Goal: Task Accomplishment & Management: Use online tool/utility

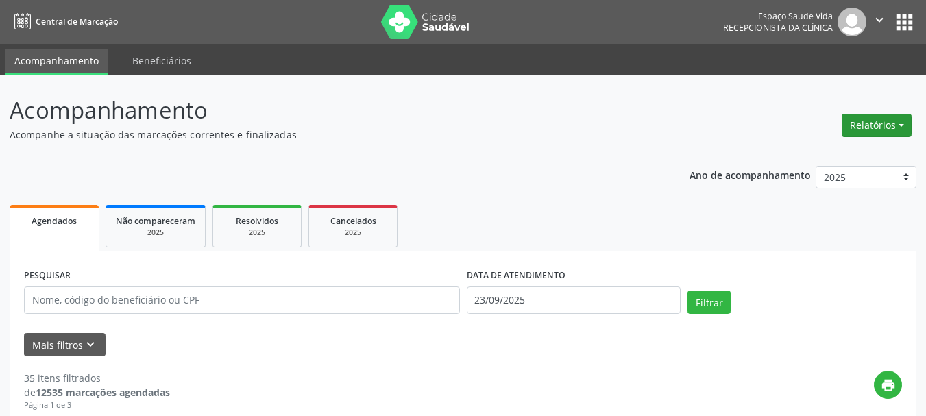
click at [862, 126] on button "Relatórios" at bounding box center [876, 125] width 70 height 23
click at [813, 162] on link "Agendamentos" at bounding box center [838, 154] width 147 height 19
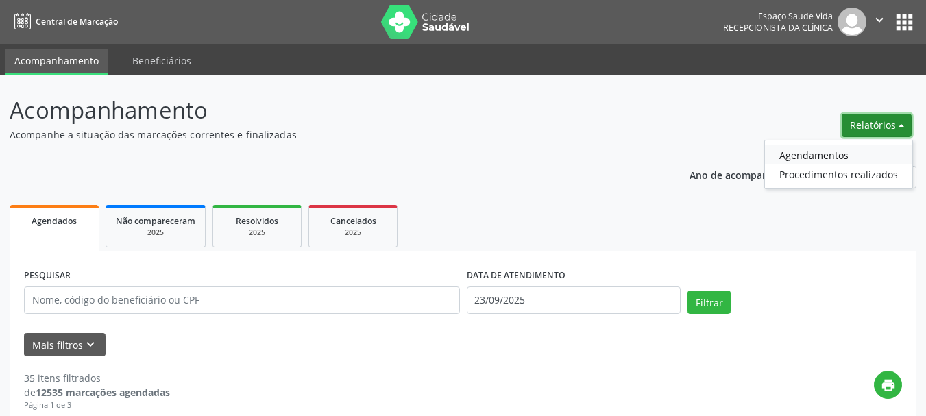
select select "8"
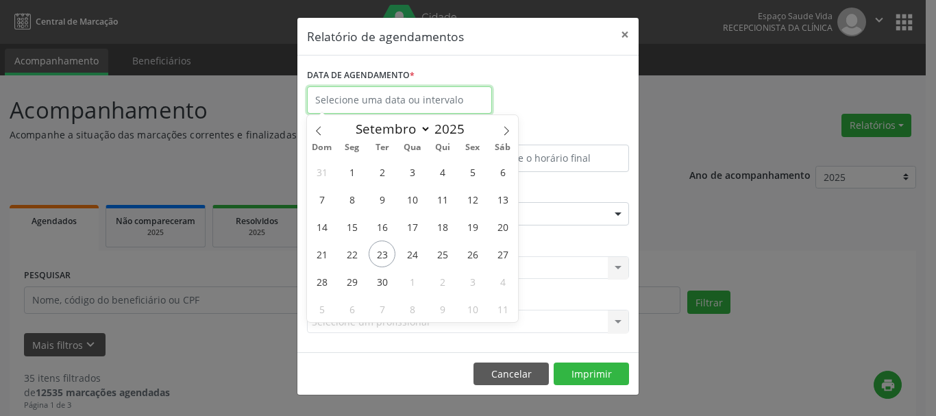
click at [325, 92] on input "text" at bounding box center [399, 99] width 185 height 27
click at [377, 242] on span "23" at bounding box center [382, 253] width 27 height 27
type input "23/09/2025"
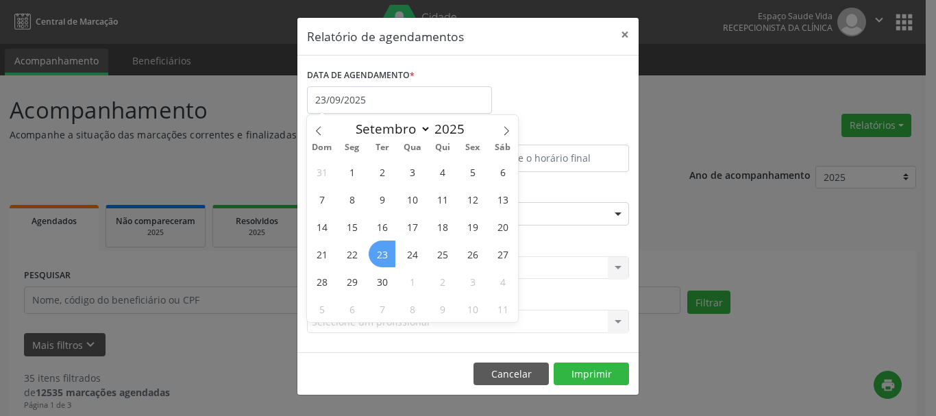
click at [381, 248] on span "23" at bounding box center [382, 253] width 27 height 27
click at [336, 99] on input "23/09/2025" at bounding box center [399, 99] width 185 height 27
click at [421, 255] on span "24" at bounding box center [412, 253] width 27 height 27
type input "[DATE]"
click at [421, 255] on span "24" at bounding box center [412, 253] width 27 height 27
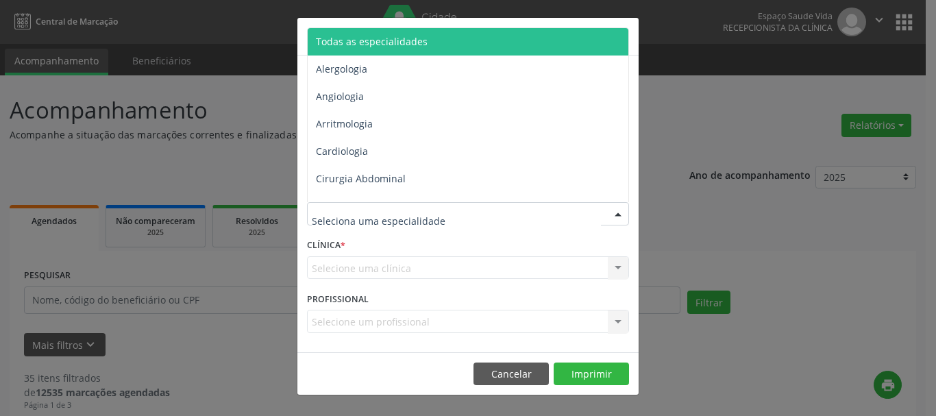
click at [352, 38] on span "Todas as especialidades" at bounding box center [372, 41] width 112 height 13
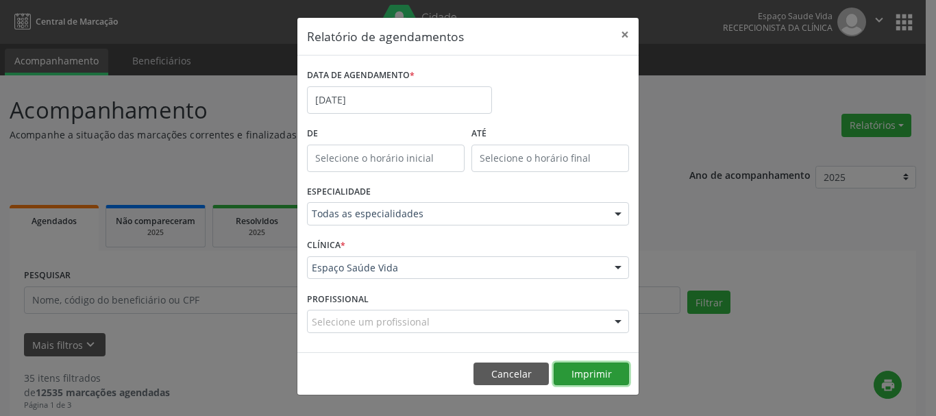
click at [581, 377] on button "Imprimir" at bounding box center [591, 373] width 75 height 23
